Goal: Find specific page/section: Find specific page/section

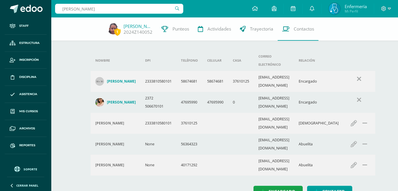
type input "villator ayala"
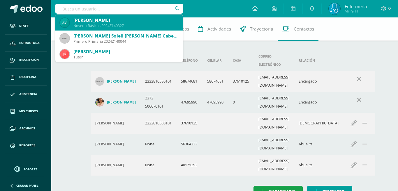
type input "}"
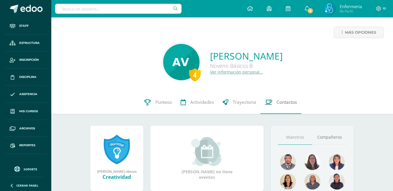
click at [289, 103] on span "Contactos" at bounding box center [286, 102] width 20 height 6
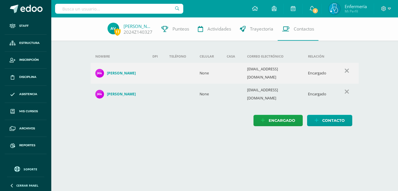
click at [75, 5] on input "text" at bounding box center [119, 9] width 128 height 10
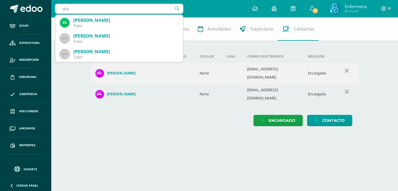
type input "oliva"
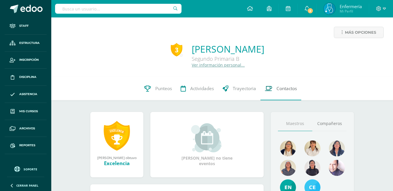
click at [276, 92] on link "Contactos" at bounding box center [280, 88] width 41 height 23
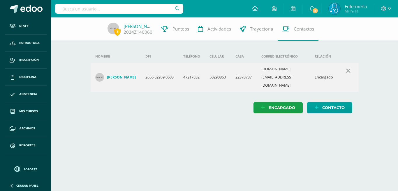
click at [86, 10] on input "text" at bounding box center [119, 9] width 128 height 10
type input "a"
click at [111, 13] on input "text" at bounding box center [119, 9] width 128 height 10
type input "F"
type input "g"
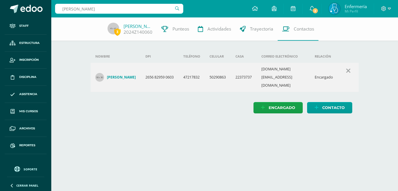
type input "Garcia gIRON"
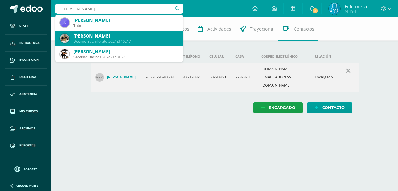
click at [137, 40] on div "Décimo Bachillerato 2024Z140217" at bounding box center [125, 41] width 105 height 5
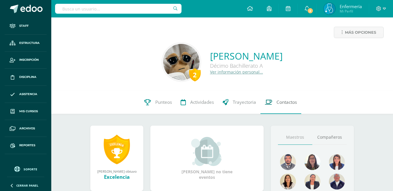
click at [283, 100] on span "Contactos" at bounding box center [286, 102] width 20 height 6
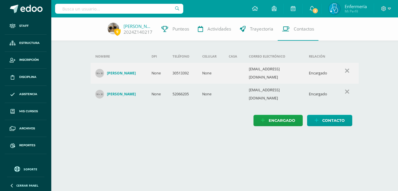
click at [251, 122] on div "Nombre DPI Teléfono Celular Casa Correo electrónico Relación Luis Jose Almendar…" at bounding box center [224, 77] width 287 height 121
click at [134, 26] on link "Adriana García" at bounding box center [137, 26] width 29 height 6
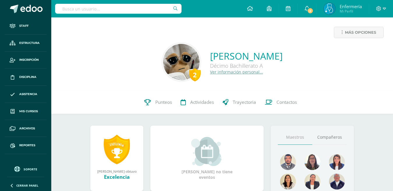
click at [123, 8] on input "text" at bounding box center [118, 9] width 126 height 10
type input "d"
type input "Dervish"
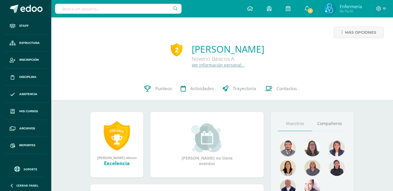
drag, startPoint x: 0, startPoint y: 0, endPoint x: 123, endPoint y: 8, distance: 123.7
click at [123, 8] on input "text" at bounding box center [118, 9] width 126 height 10
type input "[PERSON_NAME]"
click at [280, 87] on span "Contactos" at bounding box center [286, 89] width 20 height 6
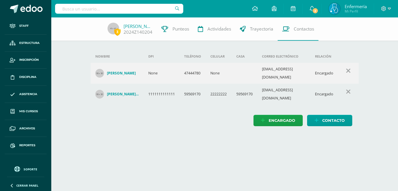
click at [218, 138] on html "Staff Estructura Inscripción Disciplina Asistencia Mis cursos Archivos Reportes…" at bounding box center [199, 69] width 398 height 138
click at [147, 25] on link "[PERSON_NAME]" at bounding box center [137, 26] width 29 height 6
click at [315, 8] on span "2" at bounding box center [315, 11] width 6 height 6
click at [34, 6] on span at bounding box center [31, 9] width 22 height 9
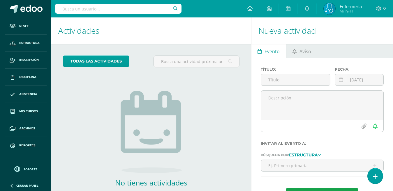
click at [137, 6] on input "text" at bounding box center [118, 9] width 126 height 10
type input "castañeda vale"
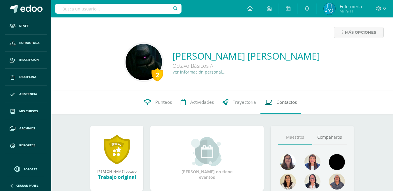
click at [275, 99] on link "Contactos" at bounding box center [280, 102] width 41 height 23
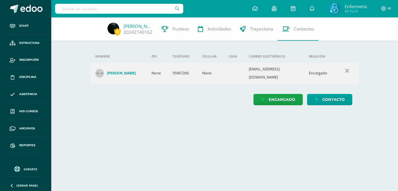
click at [197, 117] on html "Staff Estructura Inscripción Disciplina Asistencia Mis cursos Archivos Reportes…" at bounding box center [199, 58] width 398 height 117
